Goal: Transaction & Acquisition: Book appointment/travel/reservation

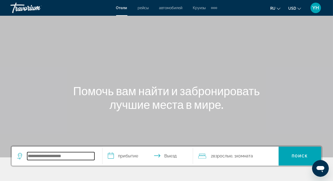
click at [59, 159] on input "Search hotel destination" at bounding box center [60, 156] width 67 height 8
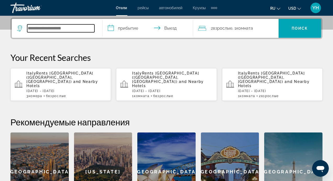
scroll to position [128, 0]
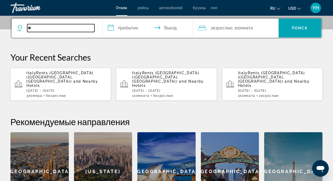
type input "*"
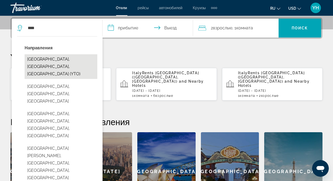
click at [69, 58] on button "[GEOGRAPHIC_DATA], [GEOGRAPHIC_DATA], [GEOGRAPHIC_DATA] (YTO)" at bounding box center [61, 66] width 73 height 25
type input "**********"
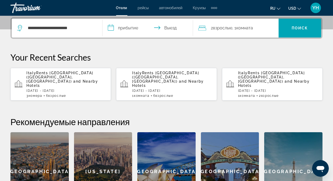
click at [120, 26] on input "**********" at bounding box center [149, 29] width 93 height 20
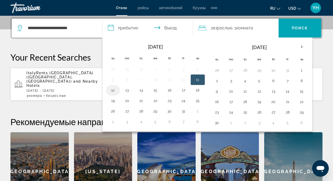
click at [109, 89] on button "12" at bounding box center [113, 89] width 8 height 7
click at [196, 78] on button "11" at bounding box center [198, 79] width 8 height 7
type input "**********"
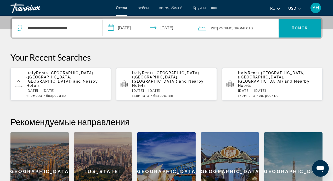
click at [111, 28] on input "**********" at bounding box center [149, 29] width 93 height 20
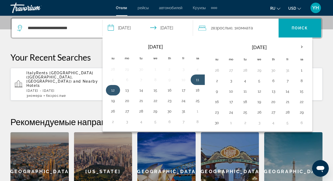
click at [111, 91] on button "12" at bounding box center [113, 89] width 8 height 7
click at [195, 78] on button "11" at bounding box center [198, 79] width 8 height 7
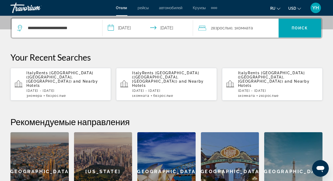
click at [249, 30] on span "Комната" at bounding box center [244, 27] width 17 height 5
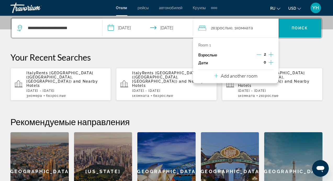
click at [272, 63] on icon "Increment children" at bounding box center [271, 62] width 5 height 6
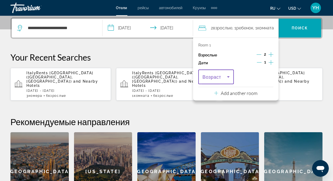
click at [229, 79] on icon "Travelers: 2 adults, 1 child" at bounding box center [228, 77] width 6 height 6
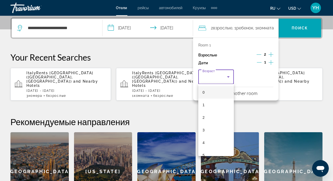
scroll to position [63, 0]
click at [208, 119] on mat-option "7" at bounding box center [216, 117] width 36 height 13
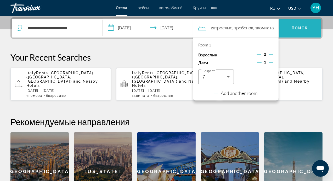
click at [300, 26] on span "Поиск" at bounding box center [300, 28] width 16 height 4
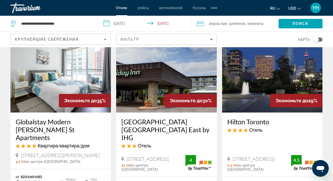
scroll to position [41, 0]
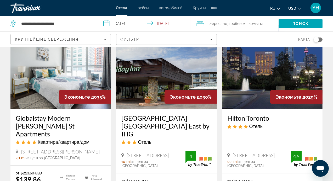
click at [156, 79] on img "Main content" at bounding box center [166, 67] width 100 height 84
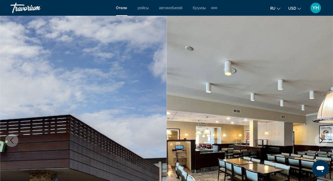
click at [317, 143] on button "Next image" at bounding box center [321, 139] width 13 height 13
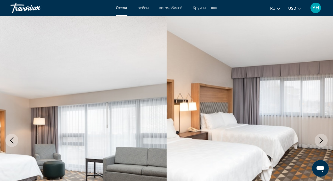
click at [320, 143] on icon "Next image" at bounding box center [321, 140] width 6 height 6
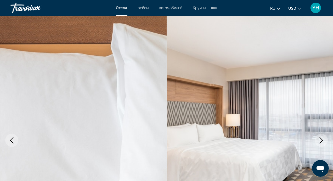
click at [324, 142] on icon "Next image" at bounding box center [321, 140] width 6 height 6
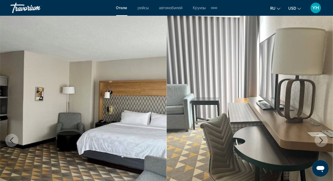
click at [324, 142] on icon "Next image" at bounding box center [321, 140] width 6 height 6
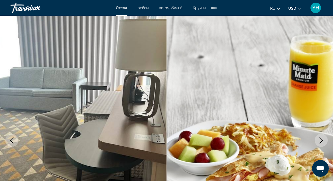
click at [324, 142] on icon "Next image" at bounding box center [321, 140] width 6 height 6
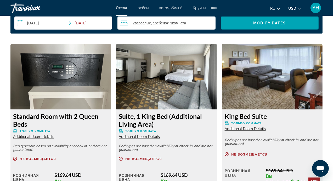
scroll to position [787, 0]
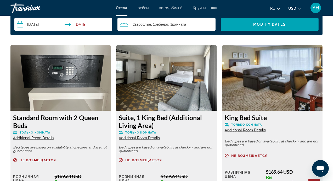
click at [31, 138] on span "Additional Room Details" at bounding box center [33, 138] width 41 height 4
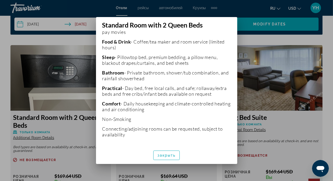
scroll to position [156, 0]
click at [168, 156] on span "закрыть" at bounding box center [166, 155] width 18 height 4
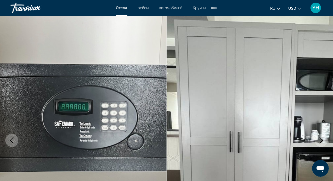
scroll to position [787, 0]
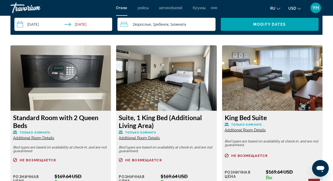
click at [38, 23] on input "**********" at bounding box center [64, 25] width 100 height 15
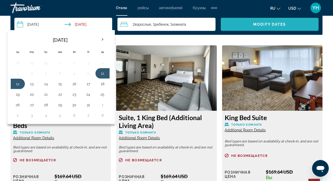
click at [284, 26] on span "Modify Dates" at bounding box center [269, 24] width 33 height 4
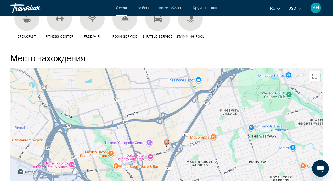
scroll to position [639, 0]
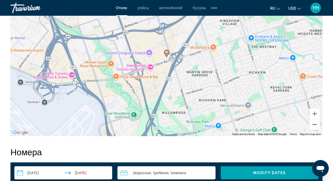
click at [314, 121] on button "Zoom out" at bounding box center [314, 124] width 10 height 10
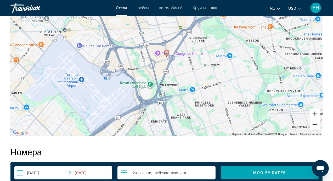
click at [314, 121] on button "Zoom out" at bounding box center [314, 124] width 10 height 10
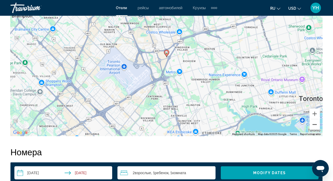
click at [314, 121] on button "Zoom out" at bounding box center [314, 124] width 10 height 10
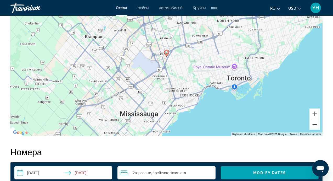
click at [315, 122] on button "Zoom out" at bounding box center [314, 124] width 10 height 10
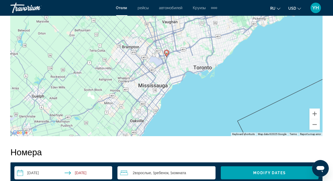
click at [181, 37] on div "To activate drag with keyboard, press Alt + Enter. Once in keyboard drag state,…" at bounding box center [166, 57] width 312 height 157
click at [317, 125] on button "Zoom out" at bounding box center [314, 124] width 10 height 10
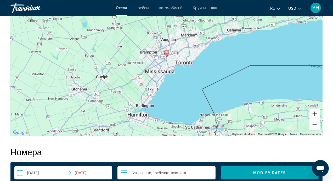
click at [317, 114] on button "Zoom in" at bounding box center [314, 113] width 10 height 10
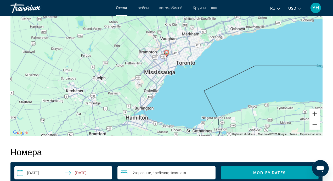
click at [317, 114] on button "Zoom in" at bounding box center [314, 113] width 10 height 10
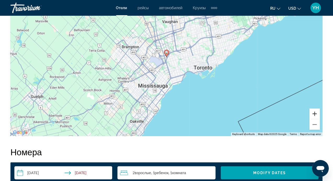
click at [317, 114] on button "Zoom in" at bounding box center [314, 113] width 10 height 10
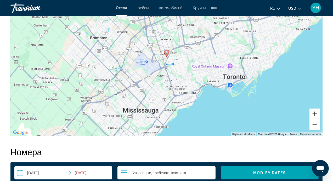
click at [317, 114] on button "Zoom in" at bounding box center [314, 113] width 10 height 10
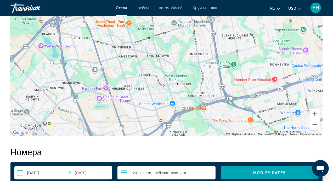
drag, startPoint x: 218, startPoint y: 28, endPoint x: 198, endPoint y: 122, distance: 96.4
click at [198, 122] on div "To activate drag with keyboard, press Alt + Enter. Once in keyboard drag state,…" at bounding box center [166, 57] width 312 height 157
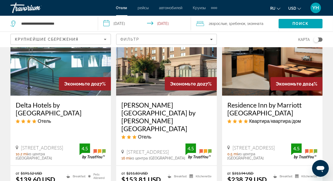
scroll to position [465, 0]
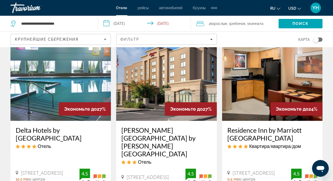
click at [58, 127] on h3 "Delta Hotels by Marriott Toronto Airport & Conference Centre" at bounding box center [61, 134] width 90 height 16
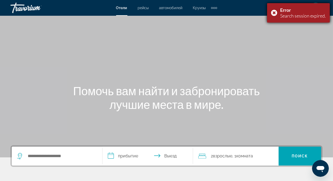
click at [275, 13] on div "Error Search session expired." at bounding box center [298, 12] width 63 height 19
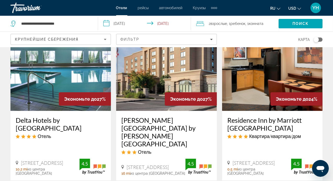
scroll to position [529, 0]
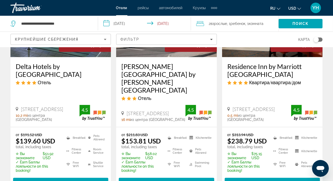
click at [26, 73] on h3 "Delta Hotels by Marriott Toronto Airport & Conference Centre" at bounding box center [61, 70] width 90 height 16
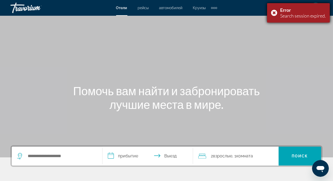
click at [272, 15] on div "Error Search session expired." at bounding box center [298, 12] width 63 height 19
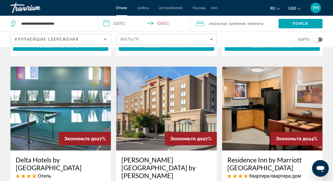
scroll to position [434, 0]
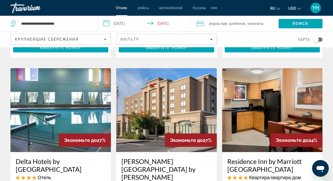
click at [154, 160] on h3 "Hampton Inn by Hilton Brampton Toronto" at bounding box center [166, 172] width 90 height 31
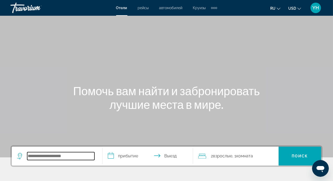
click at [34, 157] on input "Search hotel destination" at bounding box center [60, 156] width 67 height 8
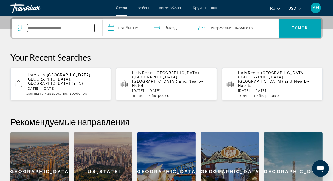
scroll to position [128, 0]
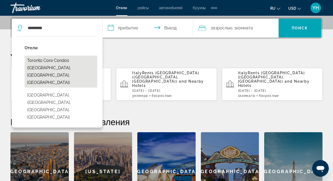
click at [74, 58] on button "Toronto Core Condos (Toronto, ON, CA)" at bounding box center [61, 71] width 73 height 32
type input "**********"
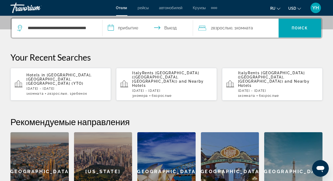
click at [126, 27] on input "**********" at bounding box center [149, 29] width 93 height 20
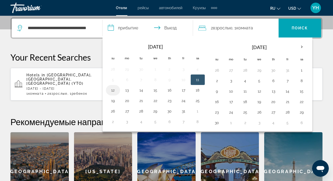
click at [112, 87] on button "12" at bounding box center [113, 89] width 8 height 7
click at [191, 77] on td "11" at bounding box center [198, 79] width 14 height 10
click at [198, 77] on button "11" at bounding box center [198, 79] width 8 height 7
type input "**********"
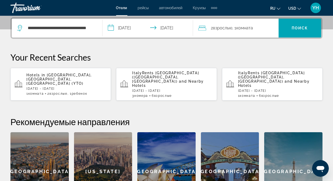
click at [264, 27] on div "2 Взрослый Взрослые , 1 Комната номера" at bounding box center [238, 27] width 80 height 7
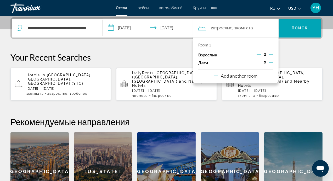
click at [269, 61] on icon "Increment children" at bounding box center [271, 62] width 5 height 6
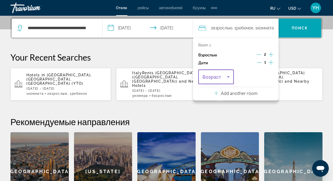
click at [229, 75] on icon "Travelers: 2 adults, 1 child" at bounding box center [228, 77] width 6 height 6
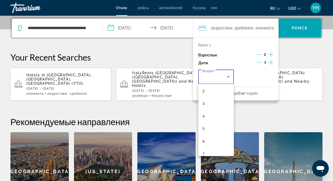
scroll to position [31, 0]
click at [208, 149] on mat-option "7" at bounding box center [216, 148] width 36 height 13
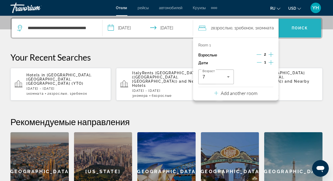
click at [297, 27] on span "Поиск" at bounding box center [300, 28] width 16 height 4
